Goal: Transaction & Acquisition: Obtain resource

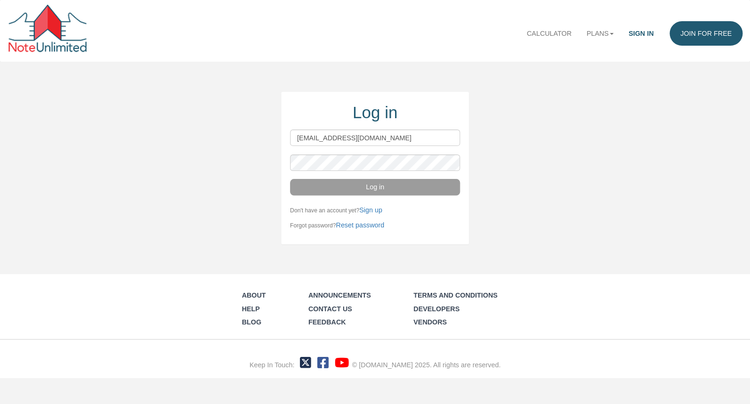
type input "wdproperties72@gmail.com"
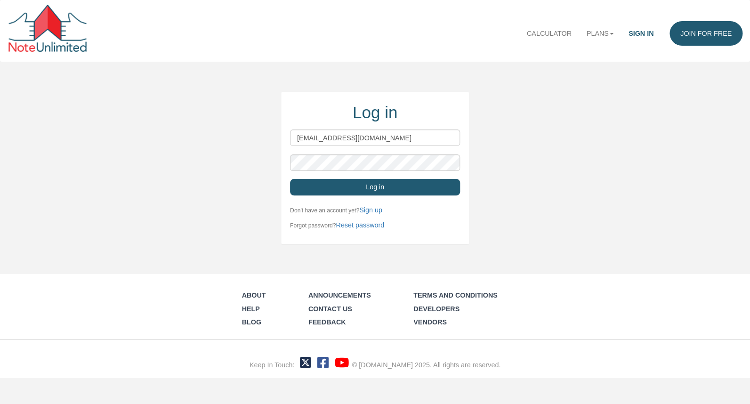
click at [429, 187] on button "Log in" at bounding box center [375, 187] width 170 height 16
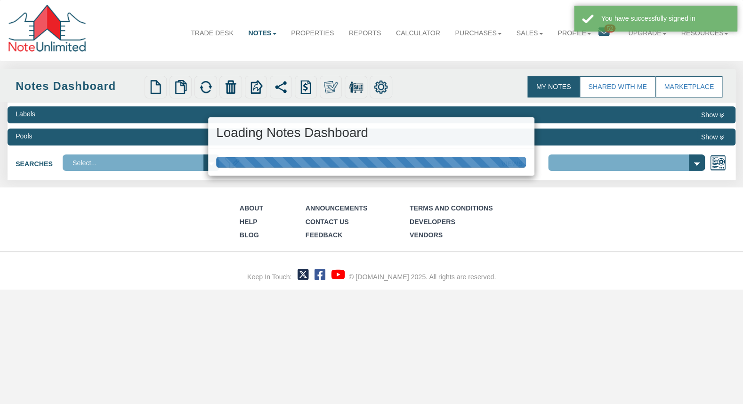
select select "3"
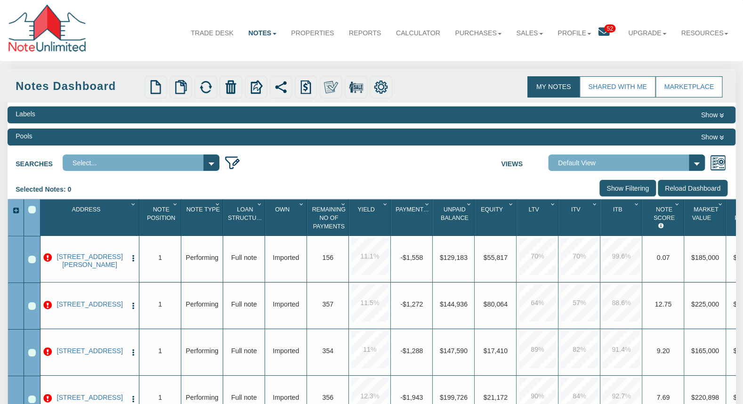
click at [600, 32] on icon at bounding box center [604, 31] width 11 height 11
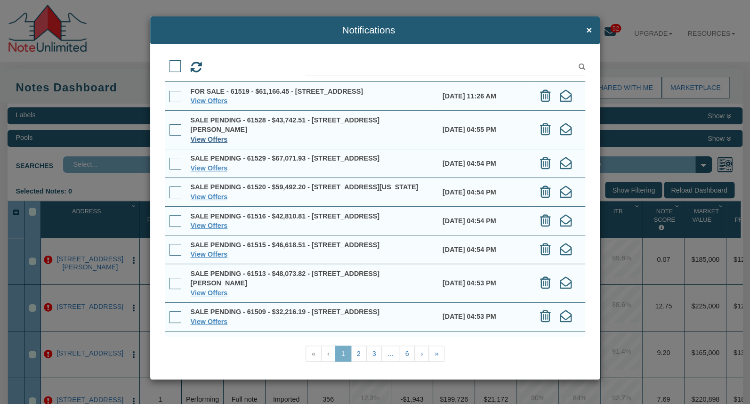
click at [215, 140] on link "View Offers" at bounding box center [209, 140] width 37 height 8
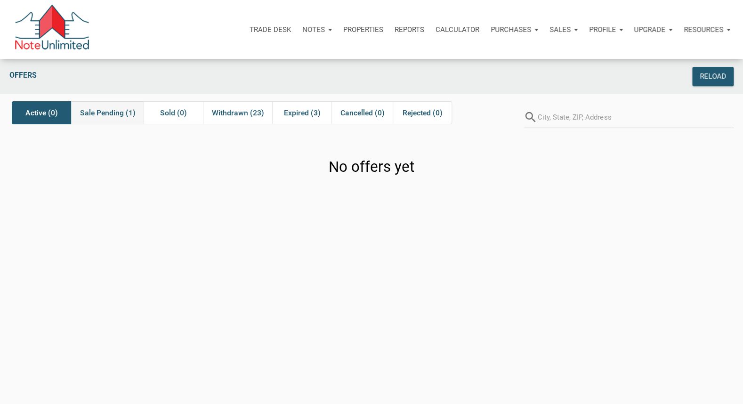
click at [108, 113] on span "Sale Pending (1)" at bounding box center [108, 112] width 56 height 11
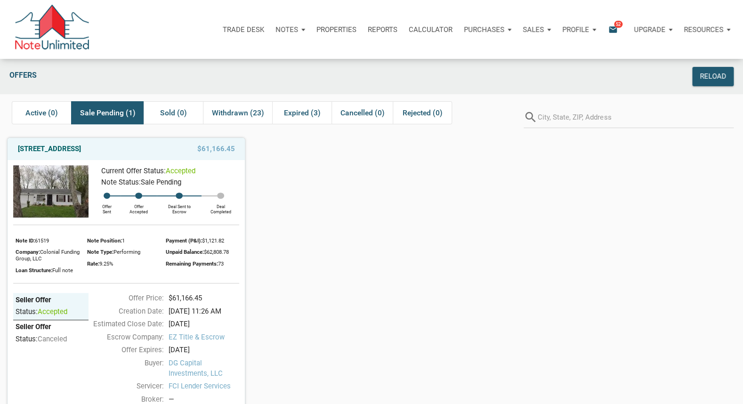
click at [68, 194] on img at bounding box center [50, 191] width 75 height 52
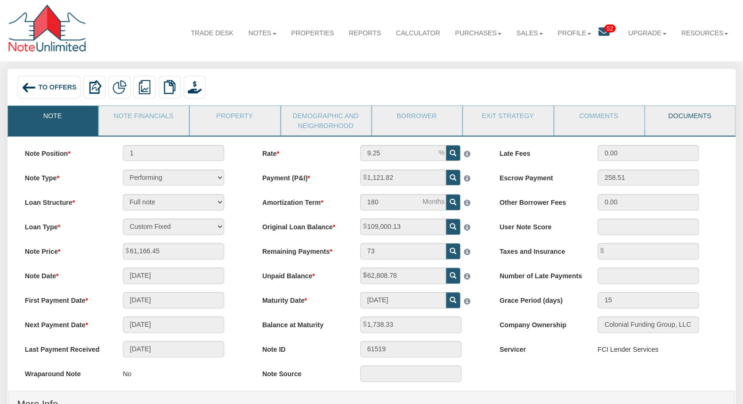
click at [683, 115] on link "Documents" at bounding box center [689, 118] width 89 height 24
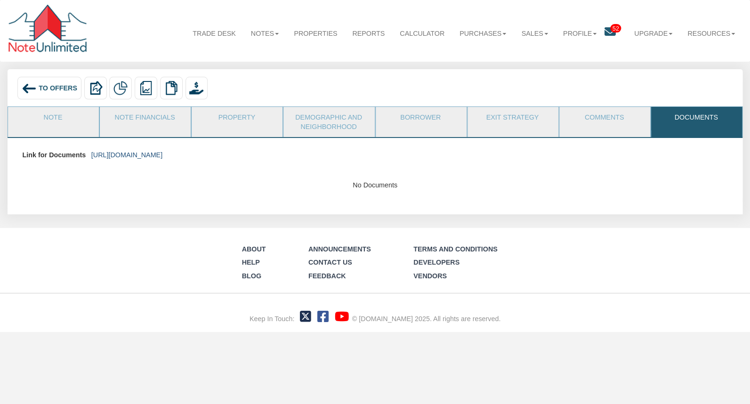
click at [162, 153] on link "https://colonialfundinggroup.sharepoint.com/:f:/s/operationsteam/El-oYTLml-tGsd…" at bounding box center [126, 155] width 71 height 8
